Goal: Submit feedback/report problem

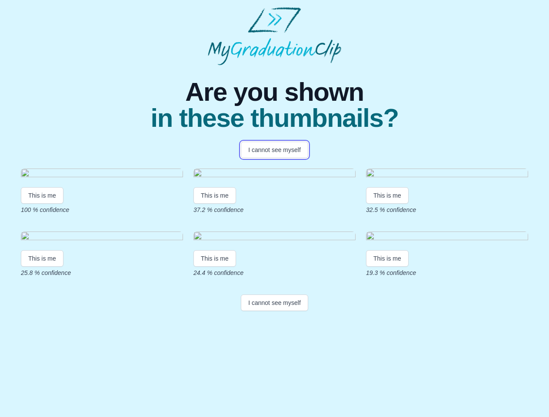
click at [274, 150] on button "I cannot see myself" at bounding box center [274, 150] width 67 height 17
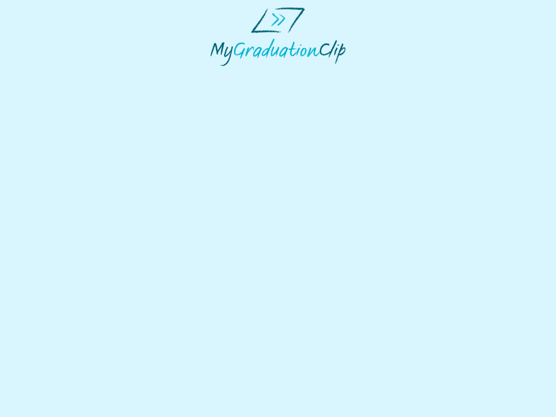
click at [42, 73] on html at bounding box center [278, 36] width 556 height 73
click at [216, 73] on html at bounding box center [278, 36] width 556 height 73
click at [389, 73] on html at bounding box center [278, 36] width 556 height 73
click at [42, 73] on html at bounding box center [278, 36] width 556 height 73
click at [216, 73] on html at bounding box center [278, 36] width 556 height 73
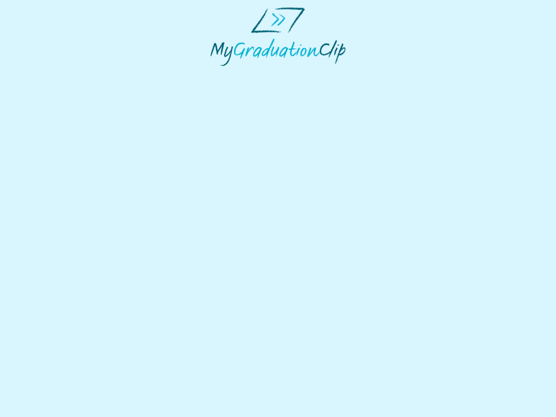
click at [389, 73] on html at bounding box center [278, 36] width 556 height 73
